Goal: Communication & Community: Participate in discussion

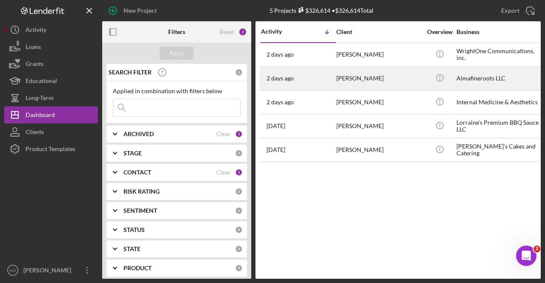
click at [375, 85] on div "[PERSON_NAME]" at bounding box center [378, 78] width 85 height 23
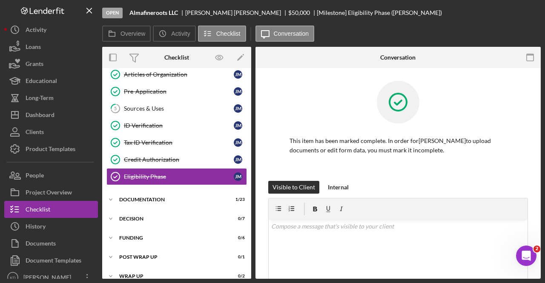
scroll to position [58, 0]
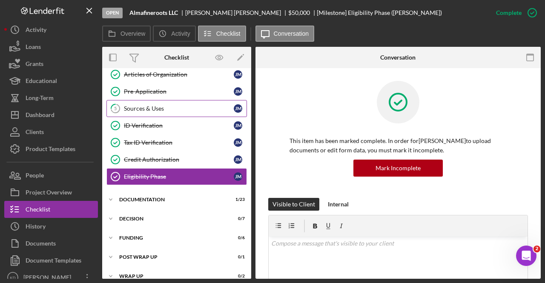
click at [168, 111] on link "5 Sources & Uses [PERSON_NAME]" at bounding box center [176, 108] width 140 height 17
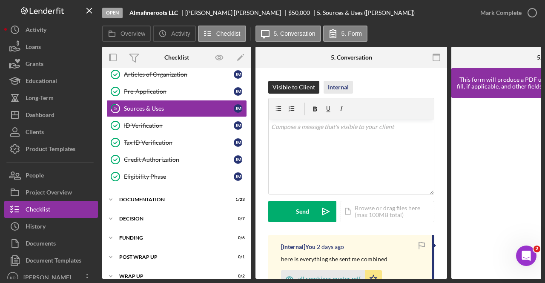
click at [342, 86] on div "Internal" at bounding box center [338, 87] width 21 height 13
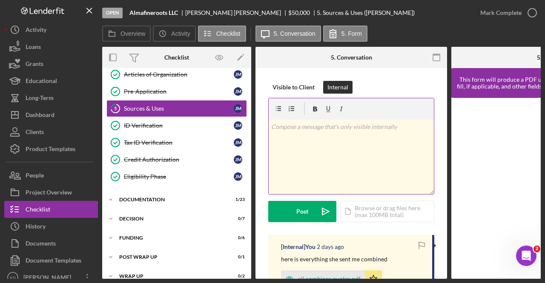
click at [318, 157] on div "v Color teal Color pink Remove color Add row above Add row below Add column bef…" at bounding box center [351, 157] width 165 height 74
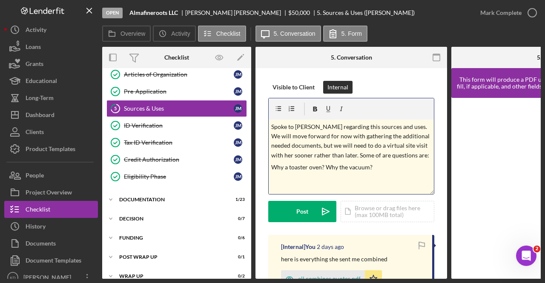
click at [396, 163] on p "Why a toaster oven? Why the vacuum?" at bounding box center [351, 167] width 160 height 9
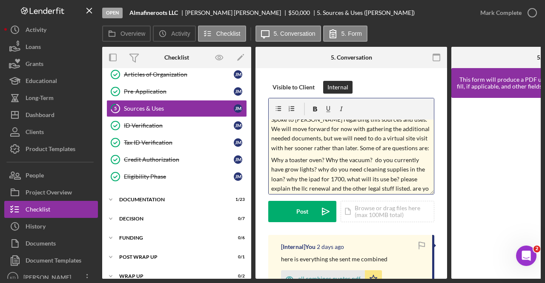
scroll to position [17, 0]
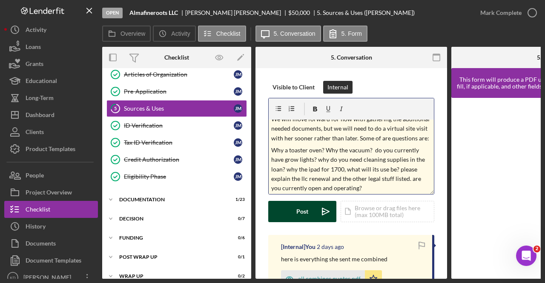
click at [302, 212] on div "Post" at bounding box center [302, 211] width 12 height 21
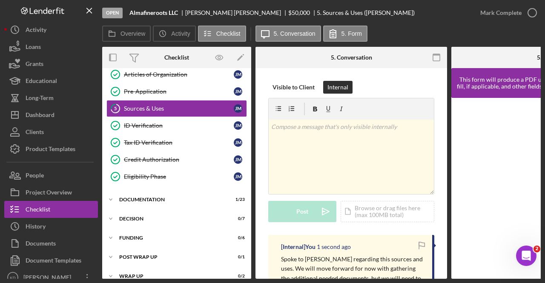
scroll to position [0, 0]
